Goal: Information Seeking & Learning: Learn about a topic

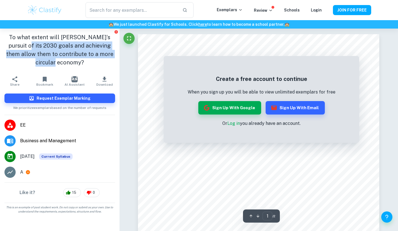
drag, startPoint x: 76, startPoint y: 62, endPoint x: 18, endPoint y: 47, distance: 59.9
click at [18, 47] on h1 "To what extent will [PERSON_NAME]’s pursuit of its 2030 goals and achieving the…" at bounding box center [59, 50] width 111 height 34
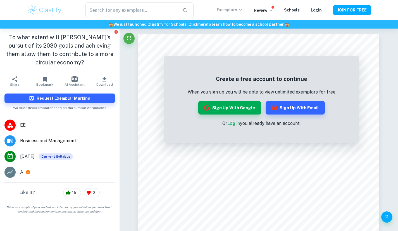
click at [233, 10] on p "Exemplars" at bounding box center [230, 10] width 26 height 6
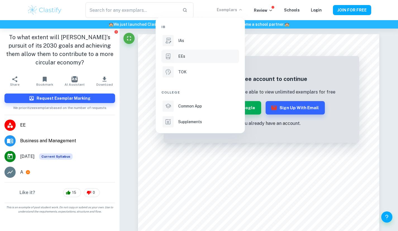
click at [189, 57] on div "EEs" at bounding box center [208, 56] width 60 height 6
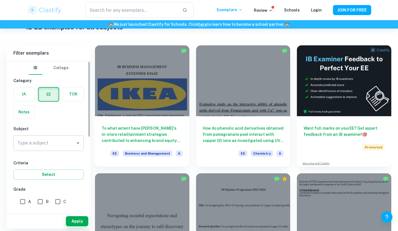
scroll to position [26, 0]
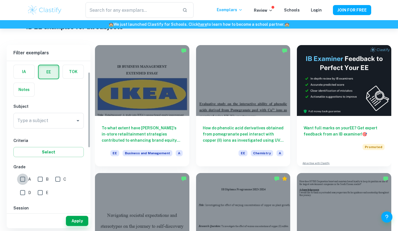
click at [22, 176] on input "A" at bounding box center [22, 178] width 11 height 11
checkbox input "true"
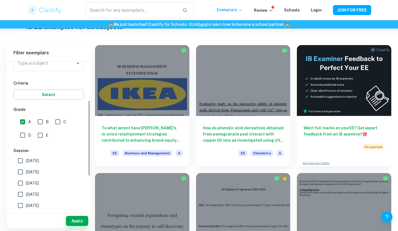
scroll to position [81, 0]
click at [40, 121] on input "B" at bounding box center [40, 120] width 11 height 11
checkbox input "true"
click at [63, 118] on input "C" at bounding box center [57, 120] width 11 height 11
checkbox input "true"
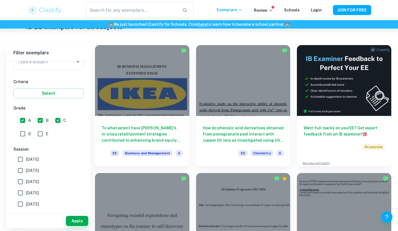
click at [23, 135] on input "D" at bounding box center [22, 133] width 11 height 11
checkbox input "true"
click at [58, 119] on input "C" at bounding box center [57, 120] width 11 height 11
checkbox input "false"
click at [21, 134] on input "D" at bounding box center [22, 133] width 11 height 11
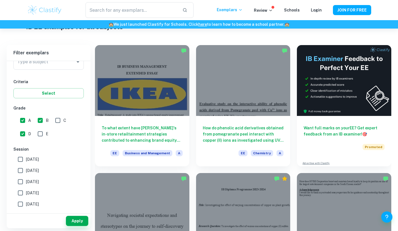
checkbox input "false"
click at [31, 162] on label "May 2026" at bounding box center [47, 159] width 65 height 11
click at [26, 162] on input "May 2026" at bounding box center [20, 159] width 11 height 11
checkbox input "true"
click at [73, 219] on button "Apply" at bounding box center [77, 221] width 22 height 10
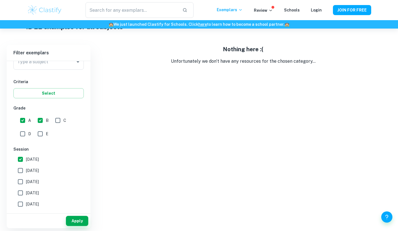
scroll to position [29, 0]
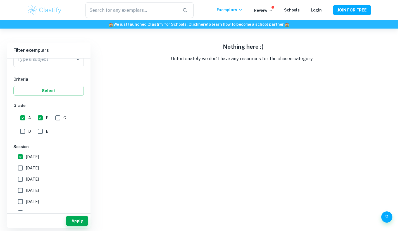
click at [27, 165] on span "May 2025" at bounding box center [32, 168] width 13 height 6
click at [26, 165] on input "May 2025" at bounding box center [20, 167] width 11 height 11
checkbox input "true"
click at [33, 157] on span "May 2026" at bounding box center [32, 157] width 13 height 6
click at [26, 157] on input "May 2026" at bounding box center [20, 156] width 11 height 11
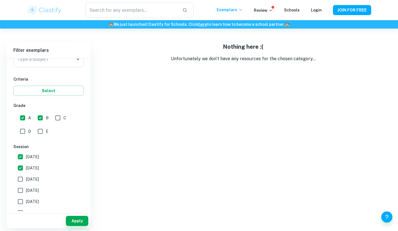
checkbox input "false"
click at [77, 213] on hr at bounding box center [49, 213] width 84 height 0
click at [77, 217] on button "Apply" at bounding box center [77, 221] width 22 height 10
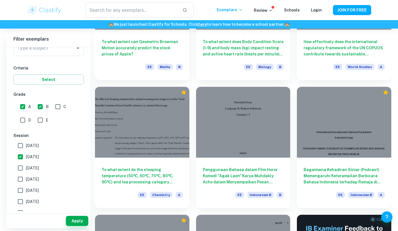
scroll to position [2260, 0]
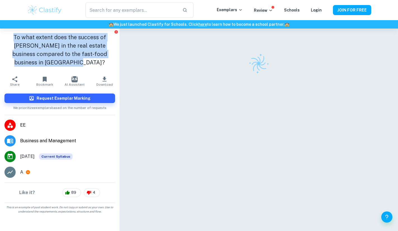
click at [15, 36] on h1 "To what extent does the success of [PERSON_NAME] in the real estate business co…" at bounding box center [59, 50] width 111 height 34
